Goal: Task Accomplishment & Management: Manage account settings

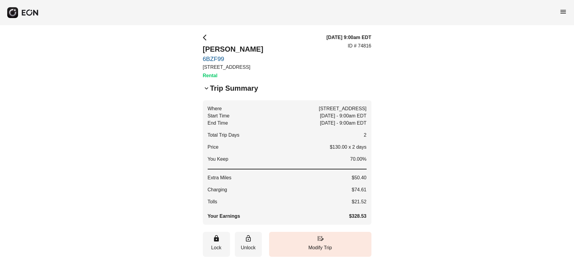
click at [203, 36] on span "arrow_back_ios" at bounding box center [206, 37] width 7 height 7
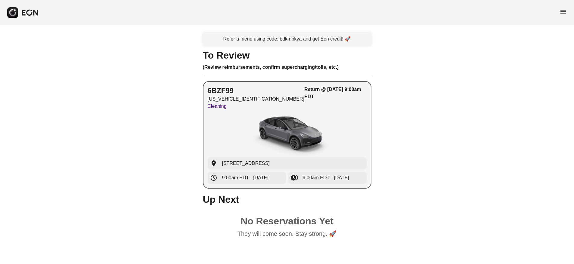
click at [293, 123] on img "button" at bounding box center [287, 135] width 90 height 45
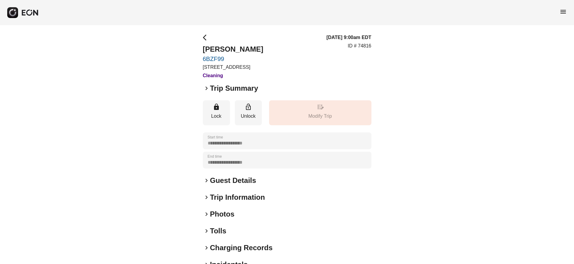
click at [206, 90] on span "keyboard_arrow_right" at bounding box center [206, 88] width 7 height 7
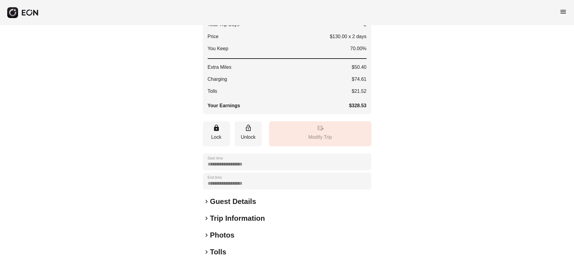
scroll to position [168, 0]
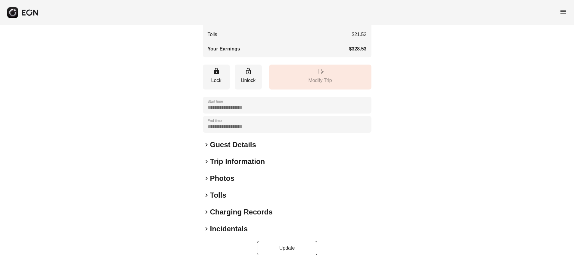
click at [206, 213] on span "keyboard_arrow_right" at bounding box center [206, 212] width 7 height 7
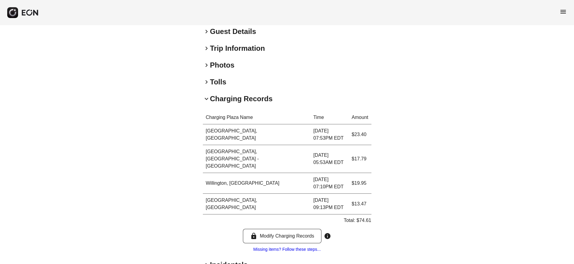
scroll to position [281, 0]
click at [205, 261] on span "keyboard_arrow_right" at bounding box center [206, 264] width 7 height 7
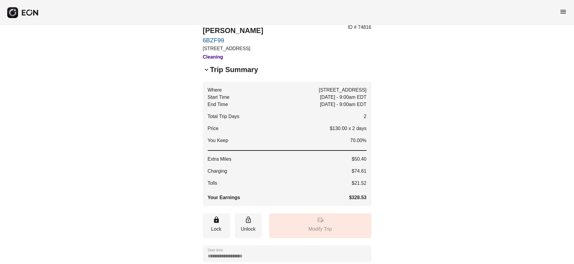
scroll to position [109, 0]
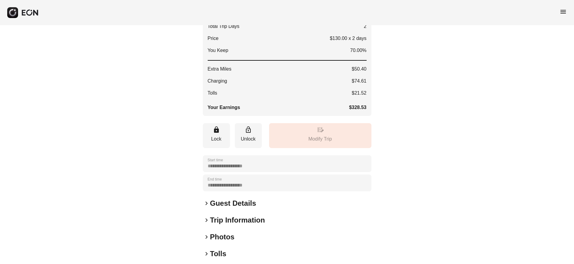
click at [229, 206] on h2 "Guest Details" at bounding box center [233, 204] width 46 height 10
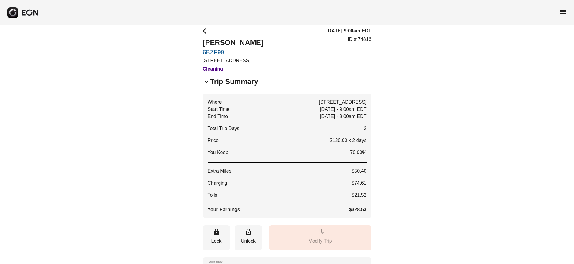
scroll to position [0, 0]
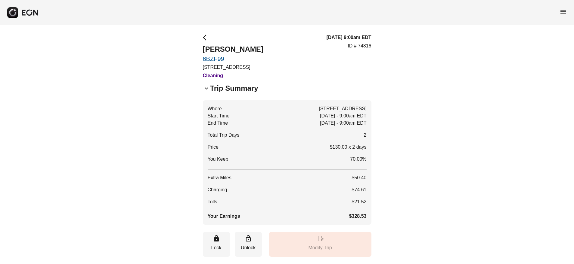
click at [205, 37] on span "arrow_back_ios" at bounding box center [206, 37] width 7 height 7
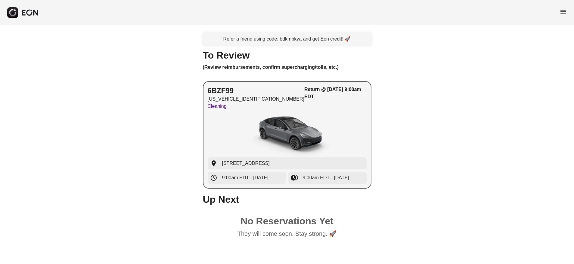
click at [279, 109] on div "6BZF99 7SAYGDED7TF385311 Cleaning Return @ 09/25/25, 9:00am EDT" at bounding box center [287, 99] width 159 height 26
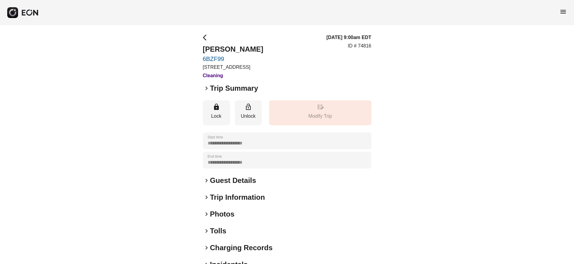
click at [562, 10] on span "menu" at bounding box center [562, 11] width 7 height 7
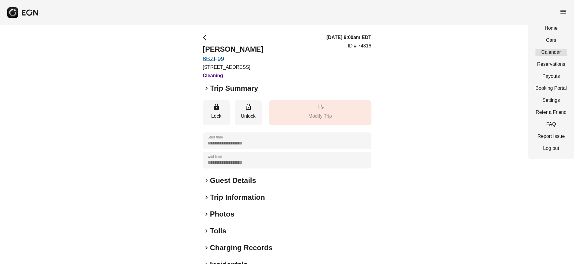
click at [551, 52] on link "Calendar" at bounding box center [550, 52] width 31 height 7
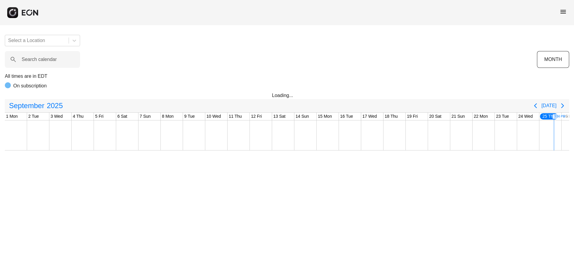
scroll to position [0, 103]
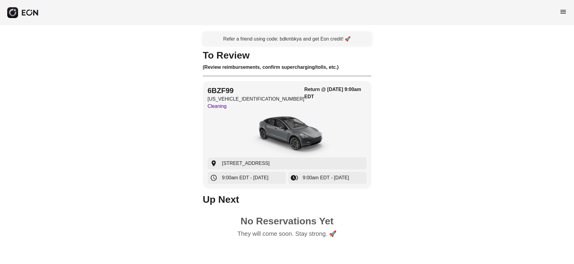
click at [564, 12] on span "menu" at bounding box center [562, 11] width 7 height 7
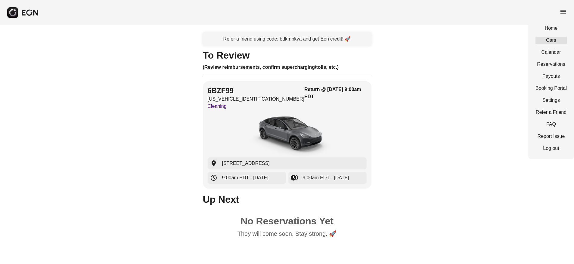
click at [550, 38] on link "Cars" at bounding box center [550, 40] width 31 height 7
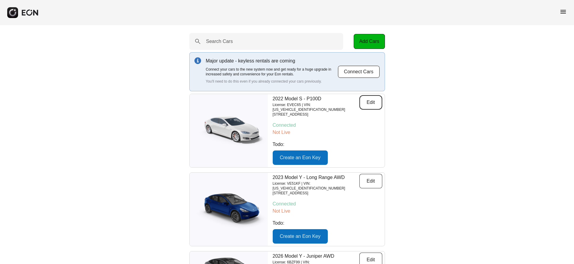
click at [375, 102] on button "Edit" at bounding box center [370, 102] width 23 height 14
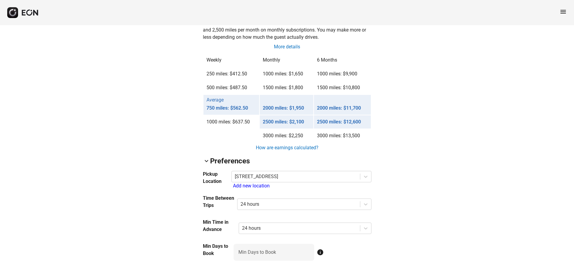
scroll to position [356, 0]
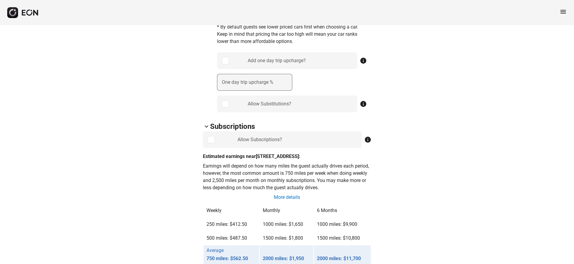
click at [264, 83] on label "One day trip upcharge %" at bounding box center [247, 82] width 51 height 7
click at [264, 83] on \% "One day trip upcharge %" at bounding box center [254, 82] width 75 height 17
type \% "**"
click at [439, 117] on div "arrow_back_ios EVEC65 [US_VEHICLE_IDENTIFICATION_NUMBER] 12% 45539 ⚠️ Car is no…" at bounding box center [287, 244] width 574 height 1150
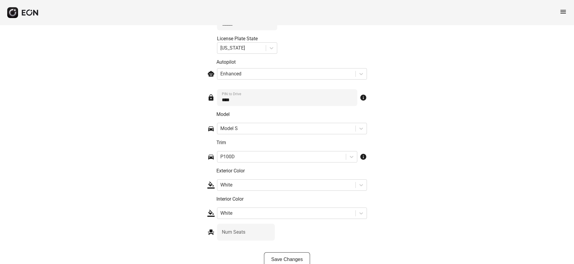
scroll to position [911, 0]
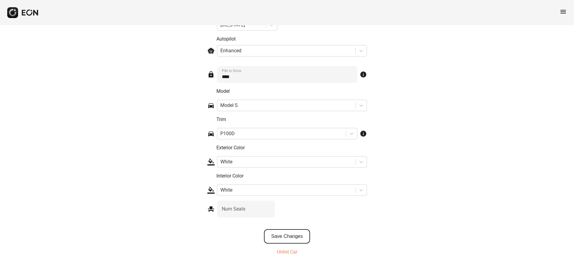
click at [298, 234] on button "Save Changes" at bounding box center [287, 237] width 46 height 14
click at [564, 11] on icon "close" at bounding box center [563, 10] width 4 height 5
click at [563, 12] on span "menu" at bounding box center [562, 11] width 7 height 7
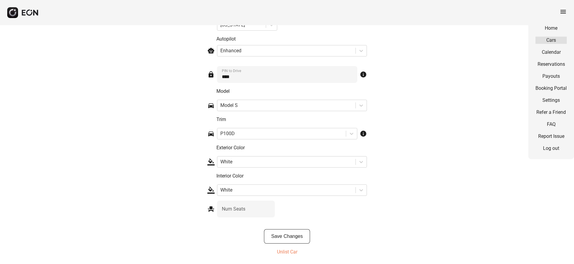
click at [552, 39] on link "Cars" at bounding box center [550, 40] width 31 height 7
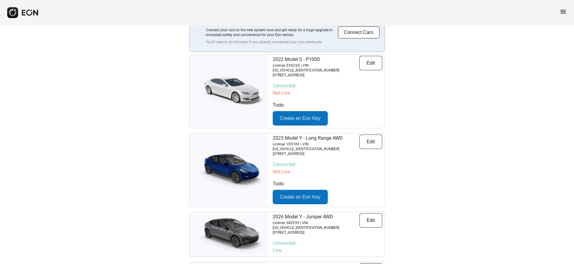
scroll to position [40, 0]
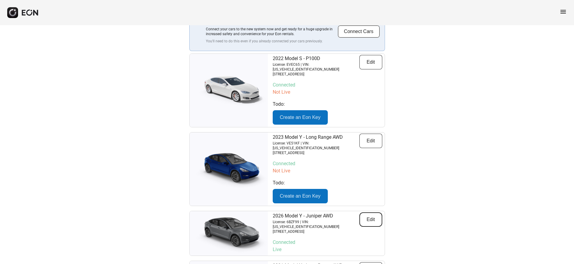
click at [370, 213] on button "Edit" at bounding box center [370, 220] width 23 height 14
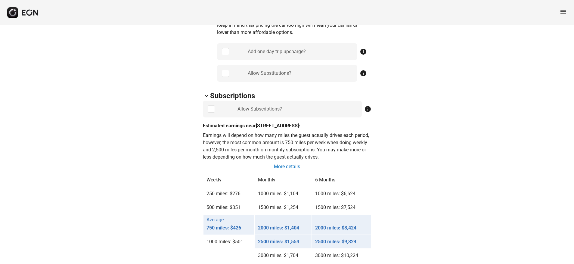
scroll to position [341, 0]
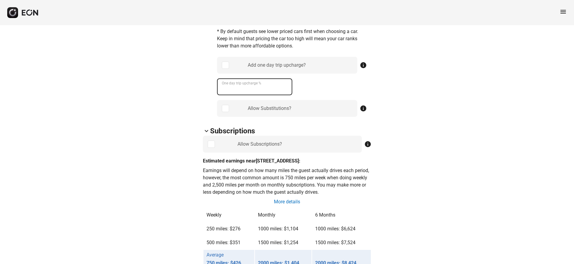
click at [244, 83] on div "One day trip upcharge %" at bounding box center [254, 87] width 75 height 17
type \% "**"
click at [493, 135] on div "arrow_back_ios 6BZF99 [US_VEHICLE_IDENTIFICATION_NUMBER] 62% 2812 lock Lock loc…" at bounding box center [287, 253] width 574 height 1139
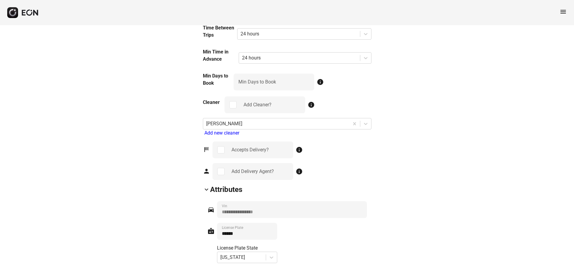
scroll to position [668, 0]
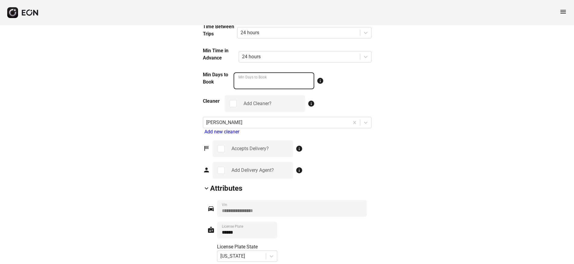
drag, startPoint x: 244, startPoint y: 82, endPoint x: 236, endPoint y: 95, distance: 15.6
click at [237, 83] on Book "*" at bounding box center [273, 80] width 81 height 17
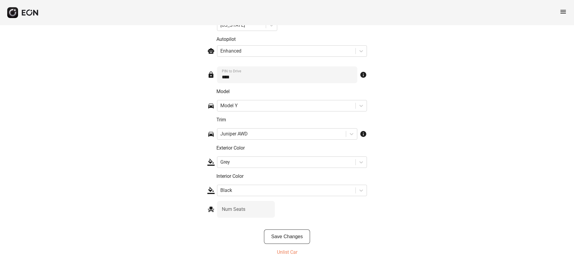
scroll to position [900, 0]
type Book "*"
click at [285, 236] on button "Save Changes" at bounding box center [287, 237] width 46 height 14
click at [566, 12] on span "menu" at bounding box center [562, 11] width 7 height 7
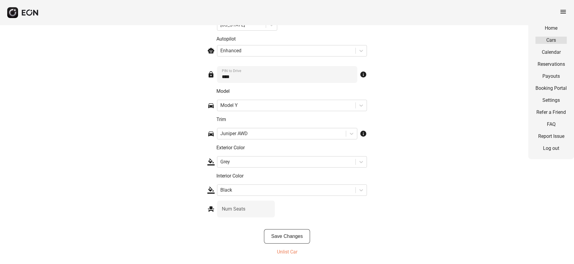
click at [550, 43] on link "Cars" at bounding box center [550, 40] width 31 height 7
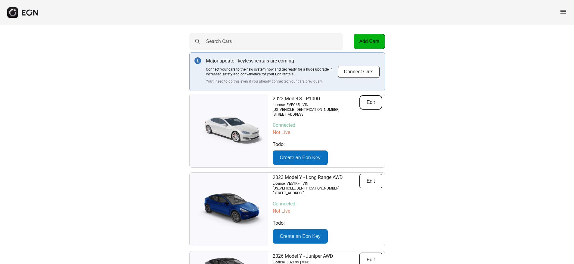
click at [374, 104] on button "Edit" at bounding box center [370, 102] width 23 height 14
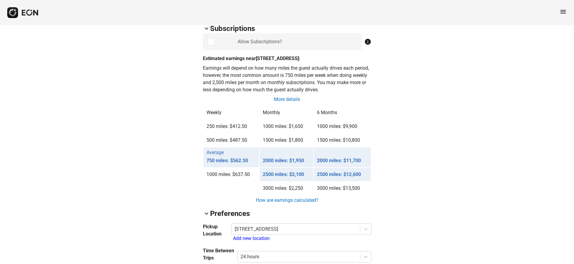
scroll to position [571, 0]
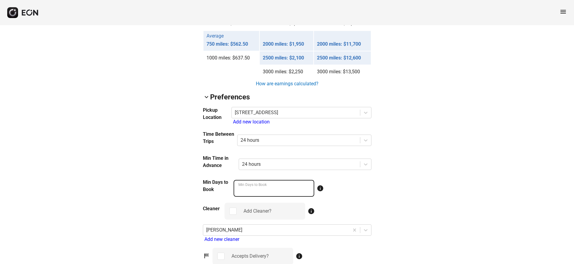
click at [243, 189] on Book "*" at bounding box center [273, 188] width 81 height 17
type Book "*"
click at [307, 188] on Book "*" at bounding box center [273, 188] width 81 height 17
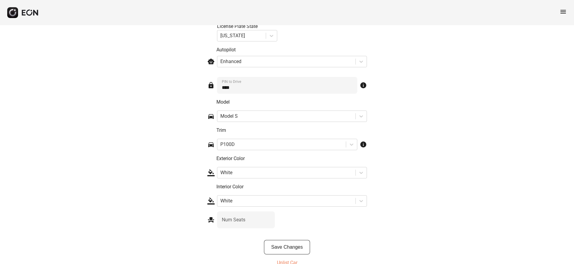
scroll to position [911, 0]
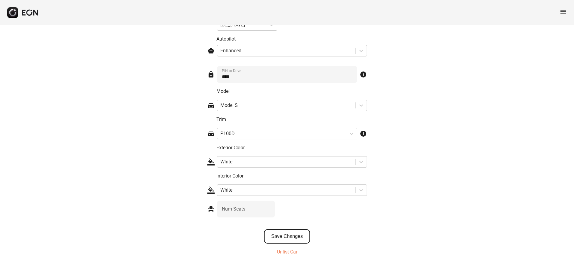
click at [303, 237] on button "Save Changes" at bounding box center [287, 237] width 46 height 14
click at [565, 13] on span "menu" at bounding box center [562, 11] width 7 height 7
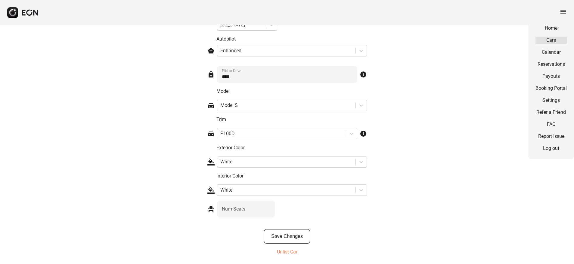
click at [550, 38] on link "Cars" at bounding box center [550, 40] width 31 height 7
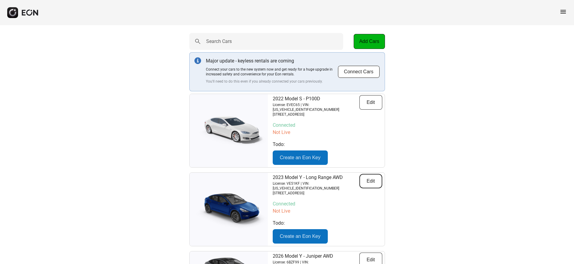
click at [373, 174] on button "Edit" at bounding box center [370, 181] width 23 height 14
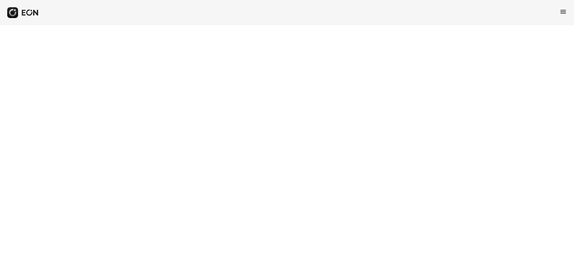
select select "**"
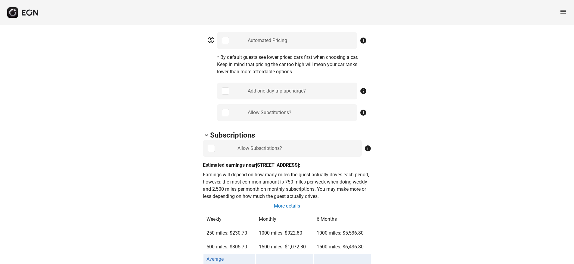
scroll to position [334, 0]
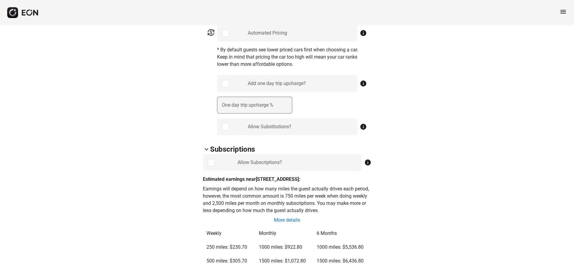
click at [250, 106] on label "One day trip upcharge %" at bounding box center [247, 105] width 51 height 7
click at [250, 106] on \% "One day trip upcharge %" at bounding box center [254, 105] width 75 height 17
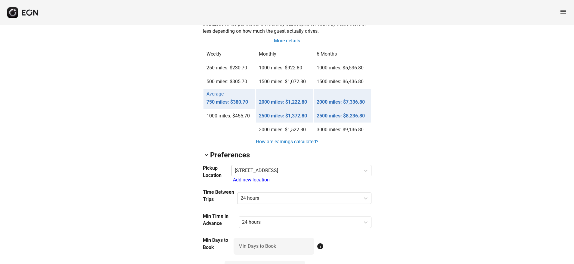
scroll to position [615, 0]
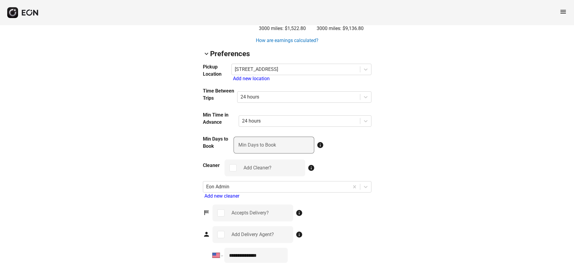
type \% "**"
type Book "*"
click at [307, 146] on Book "*" at bounding box center [273, 145] width 81 height 17
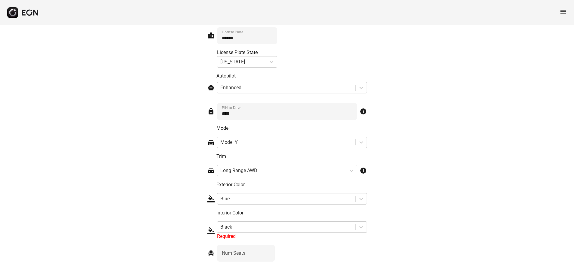
scroll to position [938, 0]
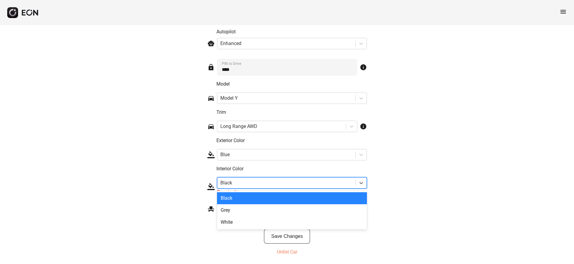
click at [266, 183] on div at bounding box center [286, 183] width 132 height 8
click at [227, 199] on div "Black" at bounding box center [292, 199] width 150 height 12
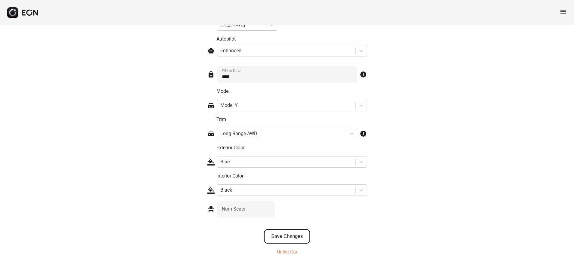
click at [291, 236] on button "Save Changes" at bounding box center [287, 237] width 46 height 14
click at [563, 11] on icon "close" at bounding box center [562, 10] width 3 height 3
